Goal: Task Accomplishment & Management: Use online tool/utility

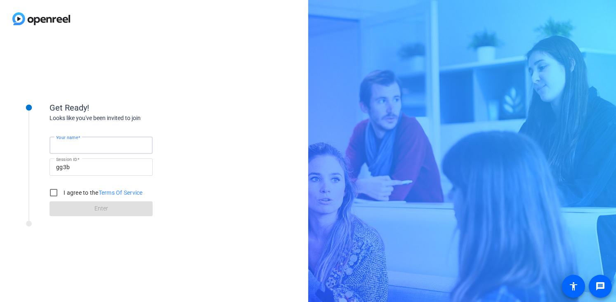
click at [100, 148] on input "Your name" at bounding box center [101, 145] width 90 height 10
type input "[PERSON_NAME]"
click at [55, 192] on input "I agree to the Terms Of Service" at bounding box center [53, 193] width 17 height 17
checkbox input "true"
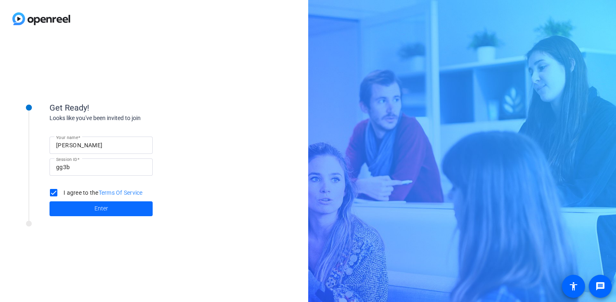
click at [76, 208] on span at bounding box center [101, 209] width 103 height 20
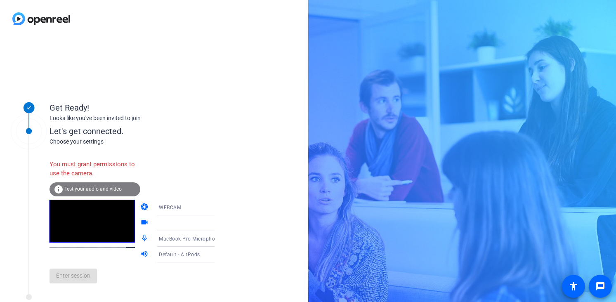
click at [190, 224] on div at bounding box center [190, 223] width 62 height 10
click at [218, 224] on icon at bounding box center [223, 223] width 10 height 10
click at [218, 208] on icon at bounding box center [223, 208] width 10 height 10
click at [187, 224] on mat-option "WEBCAM" at bounding box center [179, 224] width 71 height 17
click at [192, 226] on div at bounding box center [190, 223] width 62 height 10
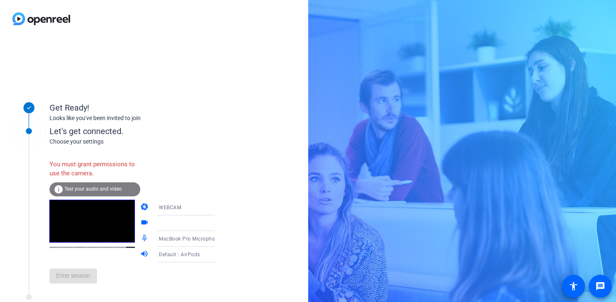
click at [218, 220] on icon at bounding box center [223, 223] width 10 height 10
click at [152, 220] on div at bounding box center [191, 224] width 79 height 16
click at [189, 218] on div at bounding box center [192, 224] width 66 height 16
click at [109, 188] on span "Test your audio and video" at bounding box center [92, 189] width 57 height 6
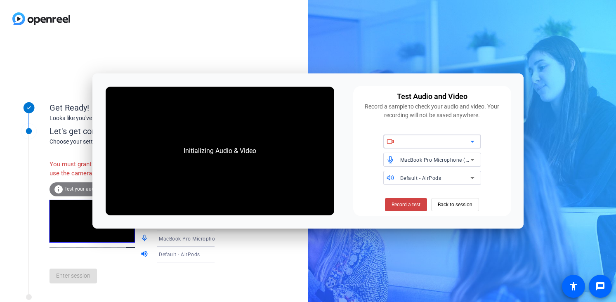
click at [430, 140] on div at bounding box center [435, 142] width 70 height 10
click at [472, 140] on icon at bounding box center [473, 142] width 10 height 10
click at [253, 134] on div "Initializing Audio & Video" at bounding box center [220, 151] width 229 height 128
click at [460, 206] on span "Back to session" at bounding box center [455, 205] width 35 height 16
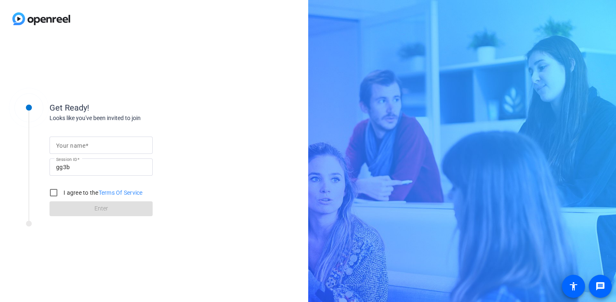
click at [91, 144] on input "Your name" at bounding box center [101, 145] width 90 height 10
type input "[PERSON_NAME]"
click at [52, 191] on input "I agree to the Terms Of Service" at bounding box center [53, 193] width 17 height 17
checkbox input "true"
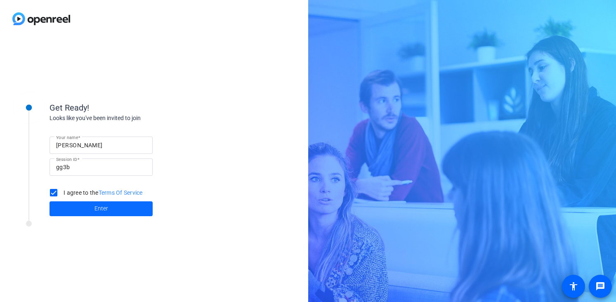
click at [74, 207] on span at bounding box center [101, 209] width 103 height 20
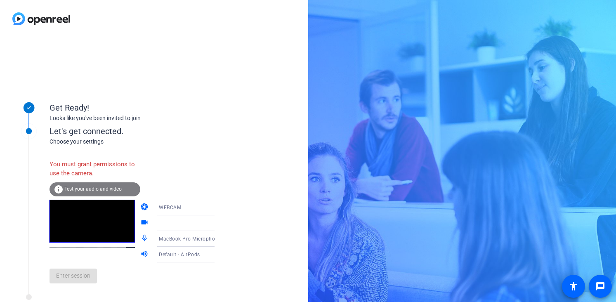
click at [152, 222] on div at bounding box center [191, 224] width 79 height 16
click at [199, 208] on div "WEBCAM" at bounding box center [190, 207] width 62 height 10
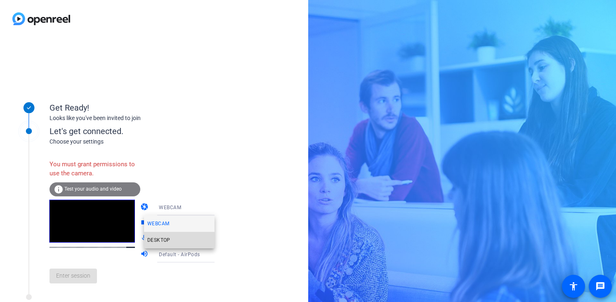
click at [170, 242] on mat-option "DESKTOP" at bounding box center [179, 240] width 71 height 17
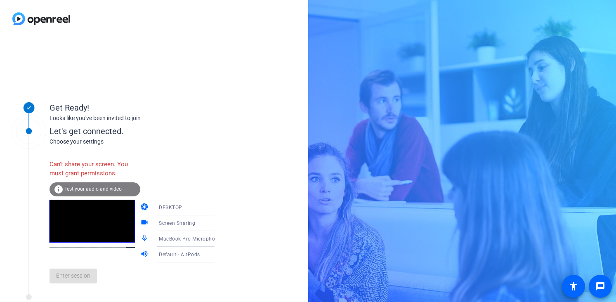
click at [179, 222] on span "Screen Sharing" at bounding box center [177, 223] width 36 height 6
click at [204, 223] on div at bounding box center [308, 151] width 616 height 302
click at [101, 240] on video at bounding box center [92, 221] width 85 height 43
click at [113, 194] on div "info Test your audio and video" at bounding box center [95, 189] width 91 height 14
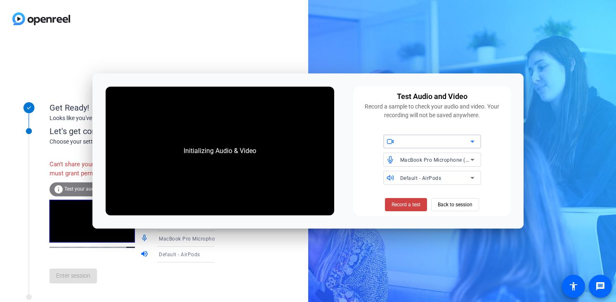
click at [439, 142] on div at bounding box center [435, 142] width 70 height 10
click at [475, 140] on icon at bounding box center [473, 142] width 10 height 10
click at [220, 43] on div "Get Ready! Looks like you've been invited to join Let's get connected. Choose y…" at bounding box center [154, 170] width 308 height 265
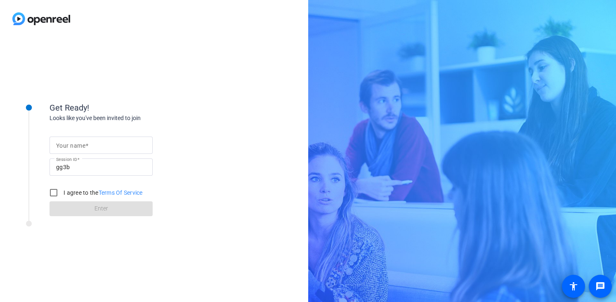
click at [80, 145] on mat-label "Your name" at bounding box center [70, 145] width 29 height 7
click at [80, 145] on input "Your name" at bounding box center [101, 145] width 90 height 10
type input "[PERSON_NAME]"
click at [55, 191] on input "I agree to the Terms Of Service" at bounding box center [53, 193] width 17 height 17
checkbox input "true"
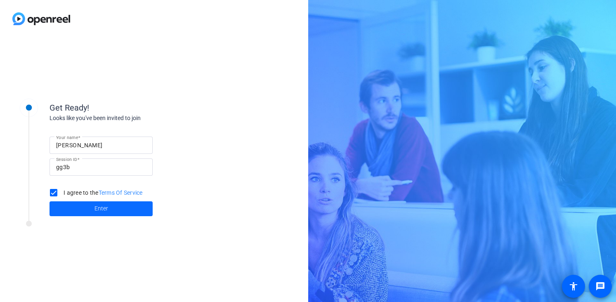
click at [83, 206] on span at bounding box center [101, 209] width 103 height 20
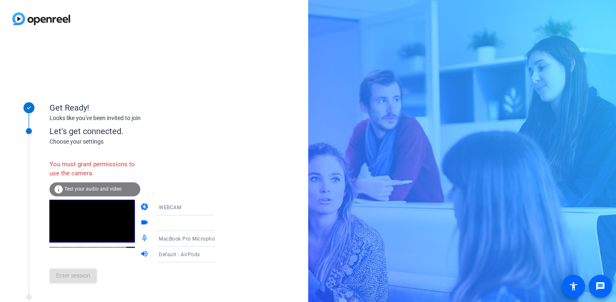
click at [117, 190] on span "Test your audio and video" at bounding box center [92, 189] width 57 height 6
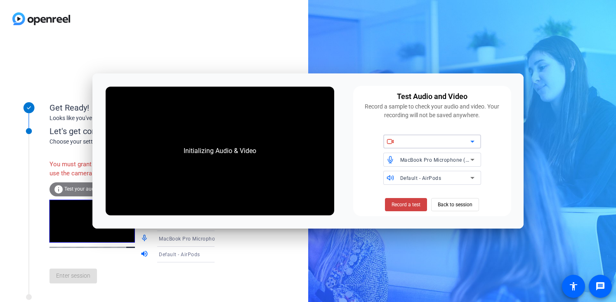
click at [471, 140] on icon at bounding box center [473, 142] width 10 height 10
